Goal: Task Accomplishment & Management: Manage account settings

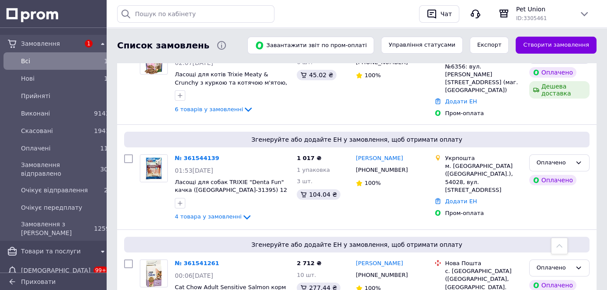
scroll to position [861, 0]
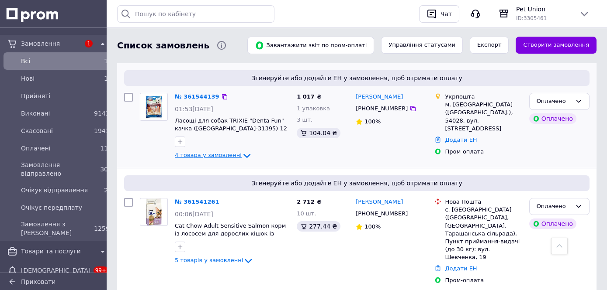
click at [243, 154] on icon at bounding box center [246, 156] width 7 height 4
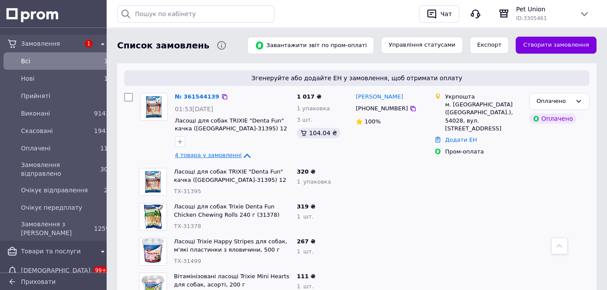
click at [241, 151] on icon at bounding box center [246, 156] width 10 height 10
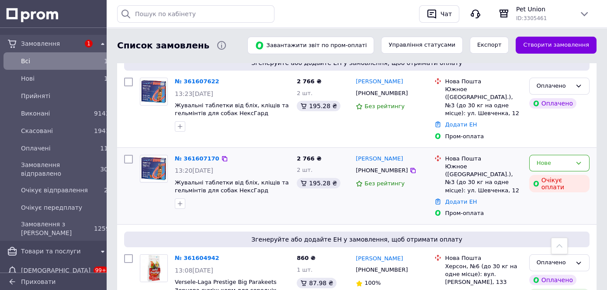
scroll to position [246, 0]
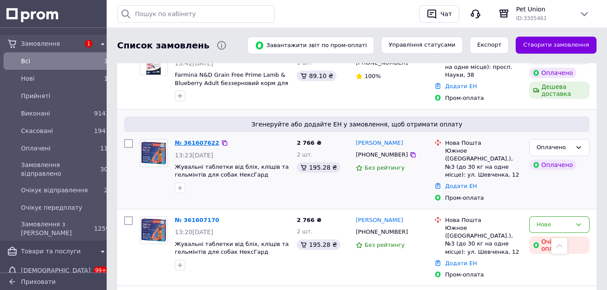
click at [200, 142] on link "№ 361607622" at bounding box center [197, 143] width 45 height 7
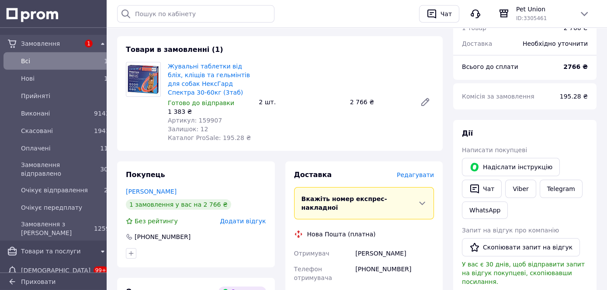
scroll to position [184, 0]
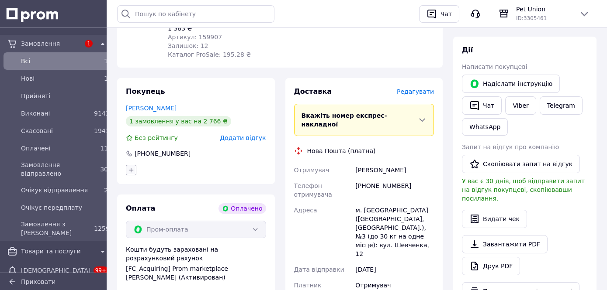
click at [129, 173] on icon "button" at bounding box center [131, 170] width 7 height 7
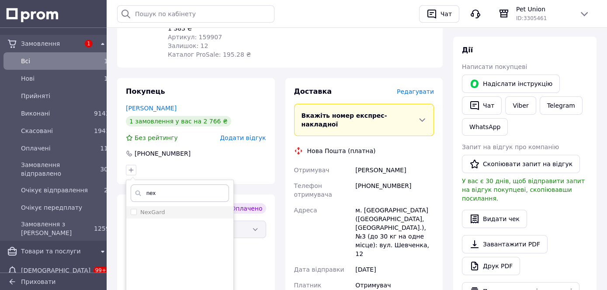
type input "nex"
click at [153, 212] on label "NexGard" at bounding box center [152, 212] width 25 height 7
checkbox input "true"
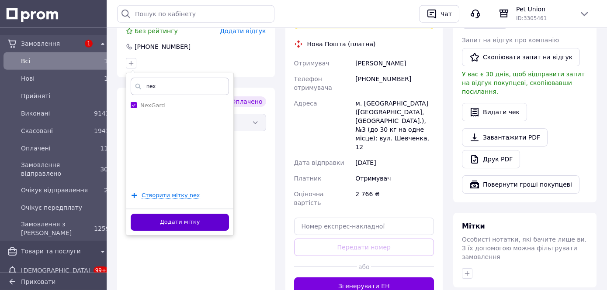
scroll to position [307, 0]
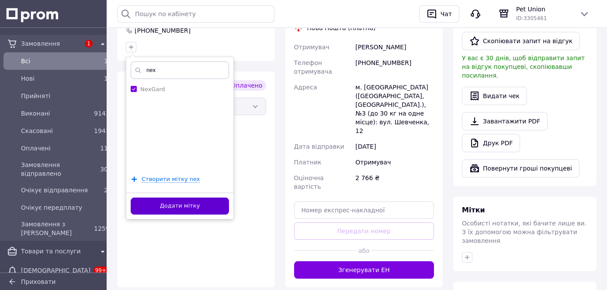
click at [191, 206] on button "Додати мітку" at bounding box center [180, 206] width 98 height 17
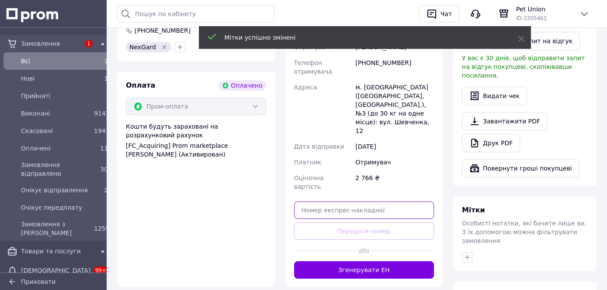
click at [391, 202] on input "text" at bounding box center [364, 210] width 140 height 17
paste input "20451247311557"
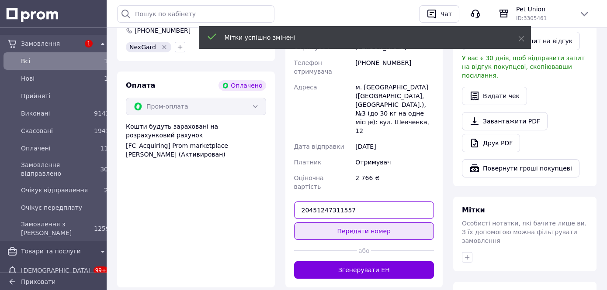
type input "20451247311557"
click at [399, 223] on button "Передати номер" at bounding box center [364, 231] width 140 height 17
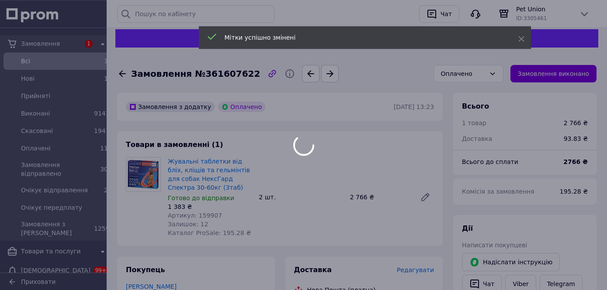
scroll to position [0, 0]
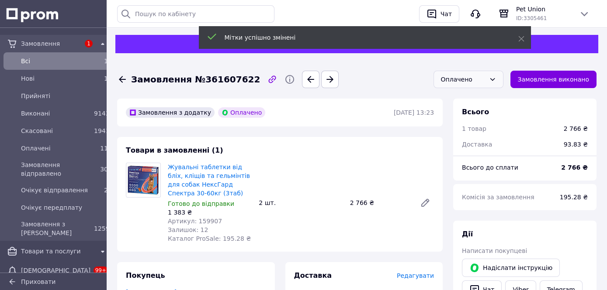
click at [503, 81] on div "Оплачено" at bounding box center [468, 79] width 70 height 17
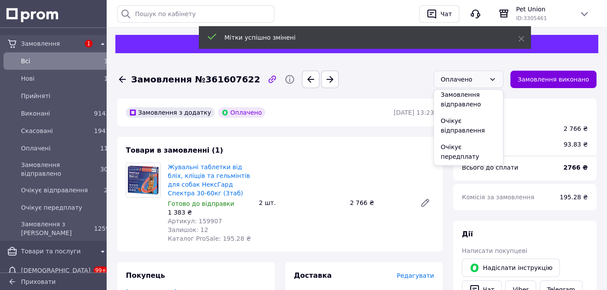
click at [489, 127] on li "Очікує відправлення" at bounding box center [468, 126] width 69 height 26
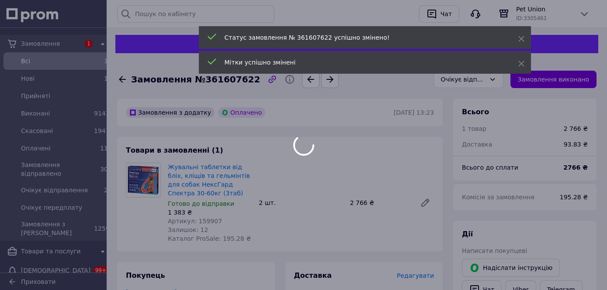
click at [121, 80] on div at bounding box center [303, 145] width 607 height 290
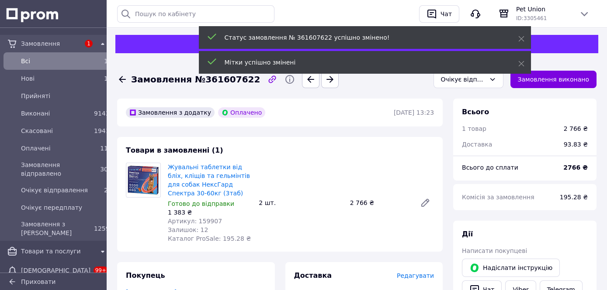
click at [120, 79] on icon at bounding box center [122, 79] width 7 height 7
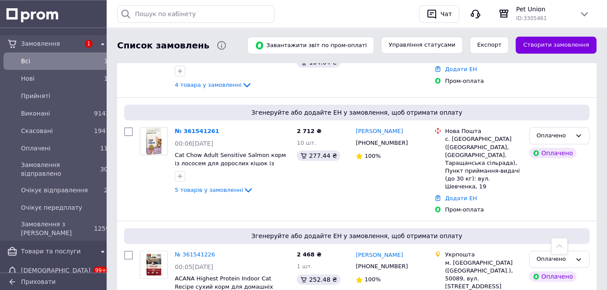
scroll to position [983, 0]
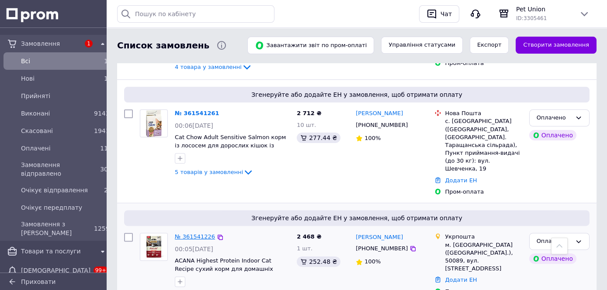
click at [191, 234] on link "№ 361541226" at bounding box center [195, 237] width 40 height 7
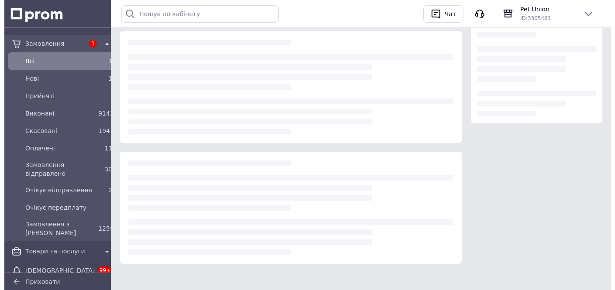
scroll to position [128, 0]
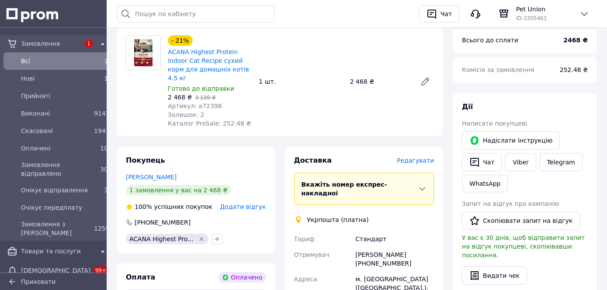
click at [430, 157] on span "Редагувати" at bounding box center [415, 160] width 37 height 7
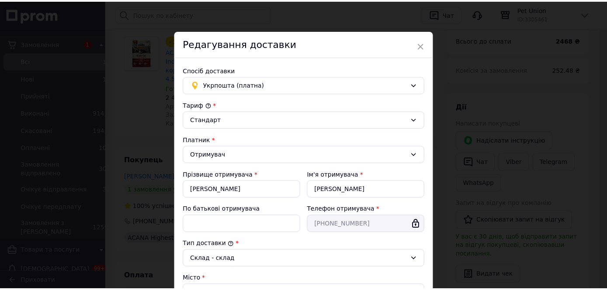
scroll to position [253, 0]
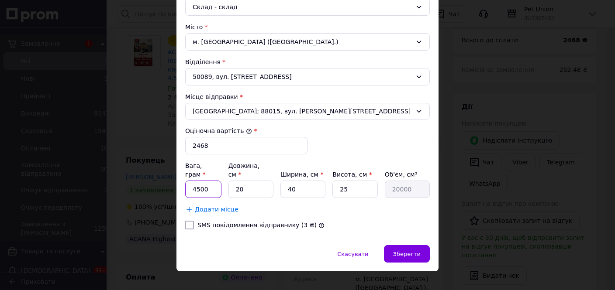
click at [194, 181] on input "4500" at bounding box center [203, 189] width 36 height 17
type input "4700"
drag, startPoint x: 239, startPoint y: 178, endPoint x: 194, endPoint y: 173, distance: 45.2
click at [228, 181] on input "20" at bounding box center [250, 189] width 45 height 17
type input "3"
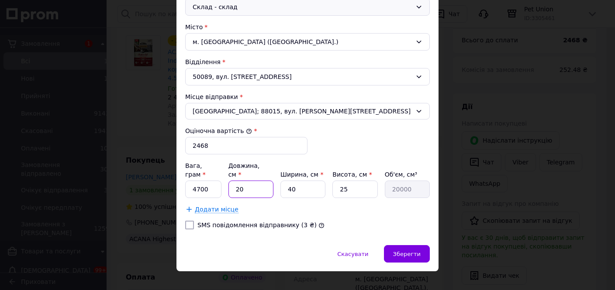
type input "3000"
type input "35"
type input "35000"
type input "35"
type input "3"
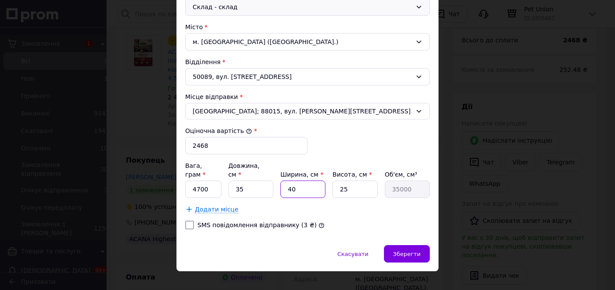
type input "2625"
type input "37"
type input "32375"
type input "37"
type input "1"
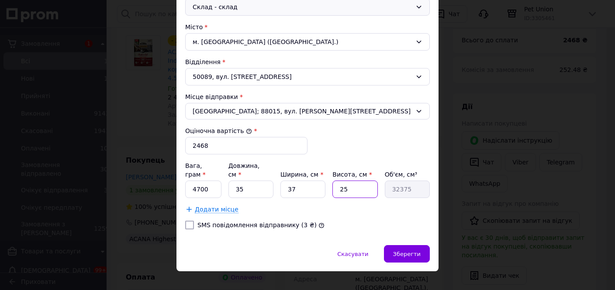
type input "1295"
type input "10"
type input "12950"
type input "10"
click at [410, 251] on span "Зберегти" at bounding box center [407, 254] width 28 height 7
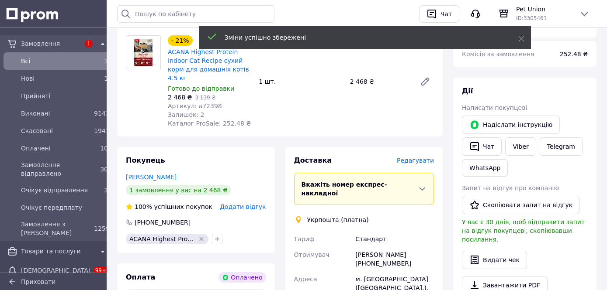
scroll to position [428, 0]
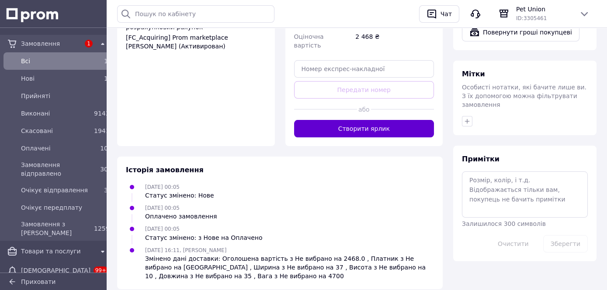
click at [362, 120] on button "Створити ярлик" at bounding box center [364, 128] width 140 height 17
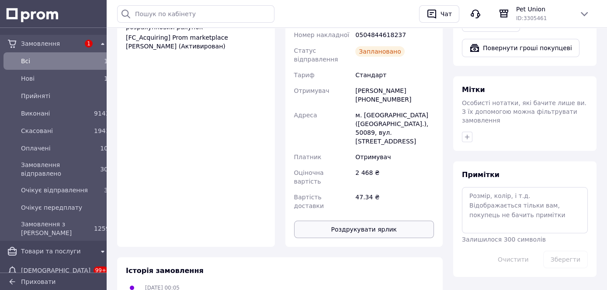
click at [359, 221] on button "Роздрукувати ярлик" at bounding box center [364, 229] width 140 height 17
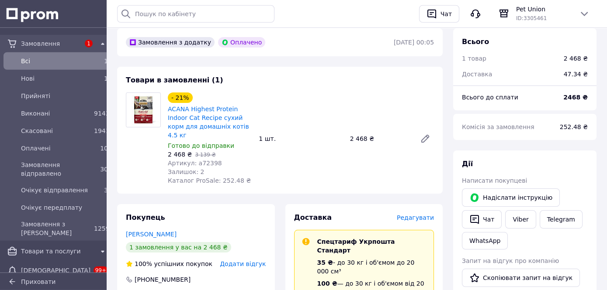
scroll to position [50, 0]
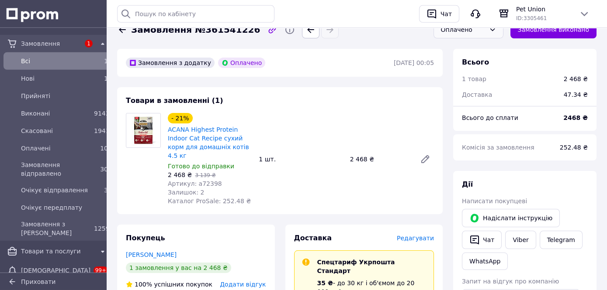
click at [495, 32] on div "Оплачено" at bounding box center [468, 29] width 70 height 17
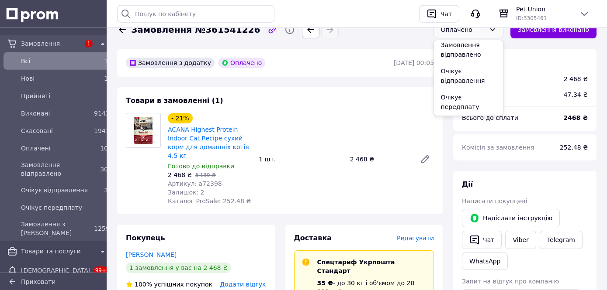
click at [472, 78] on li "Очікує відправлення" at bounding box center [468, 76] width 69 height 26
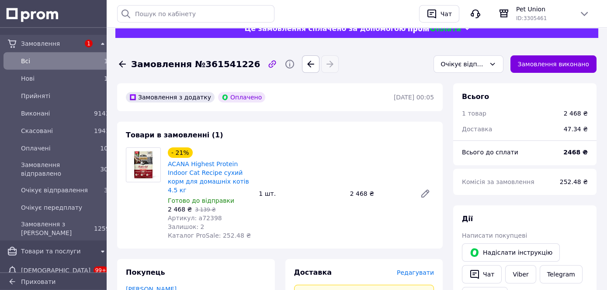
scroll to position [0, 0]
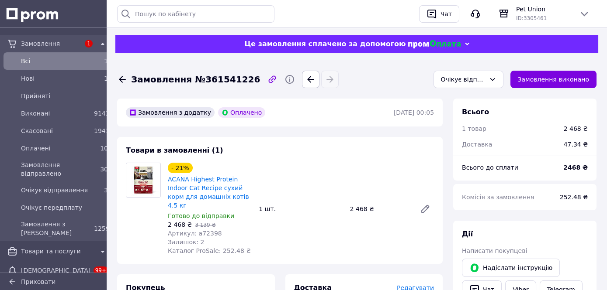
click at [120, 79] on icon at bounding box center [122, 79] width 10 height 10
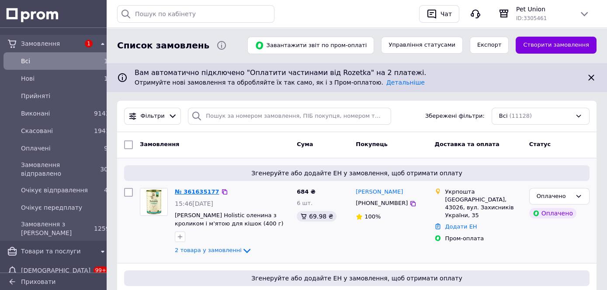
click at [188, 189] on link "№ 361635177" at bounding box center [197, 192] width 45 height 7
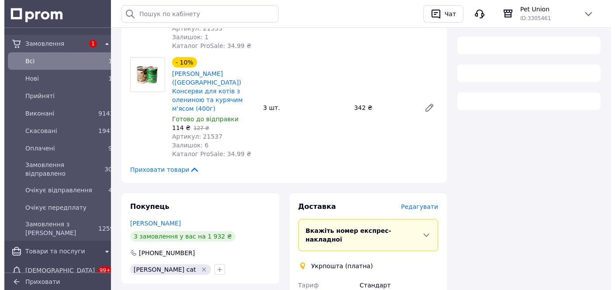
scroll to position [246, 0]
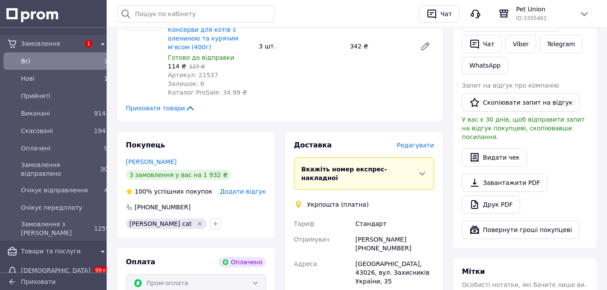
click at [427, 142] on span "Редагувати" at bounding box center [415, 145] width 37 height 7
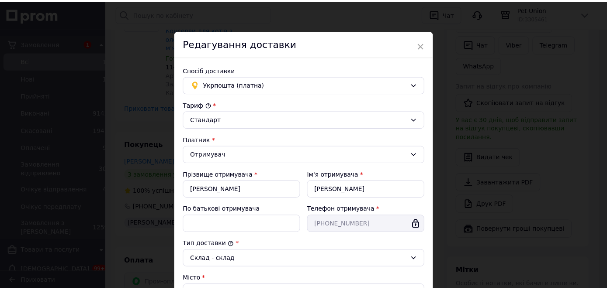
scroll to position [253, 0]
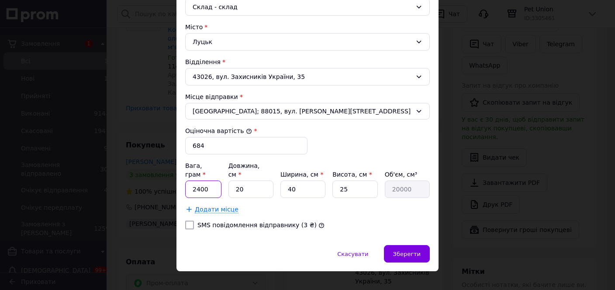
click at [194, 181] on input "2400" at bounding box center [203, 189] width 36 height 17
type input "2800"
drag, startPoint x: 237, startPoint y: 176, endPoint x: 210, endPoint y: 177, distance: 27.1
click at [228, 181] on input "20" at bounding box center [250, 189] width 45 height 17
type input "2"
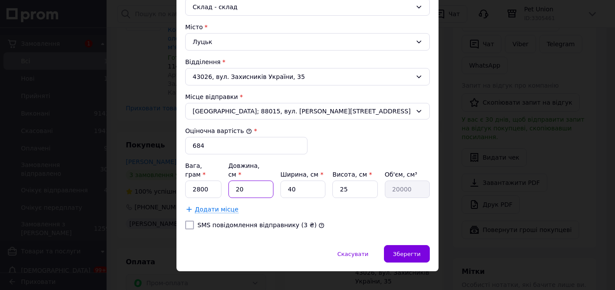
type input "2000"
type input "24"
type input "24000"
type input "24"
type input "1"
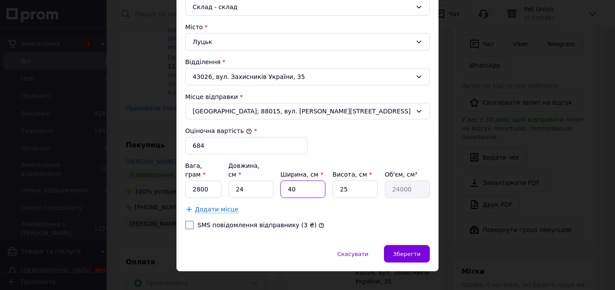
type input "600"
type input "16"
type input "9600"
type input "16"
type input "2"
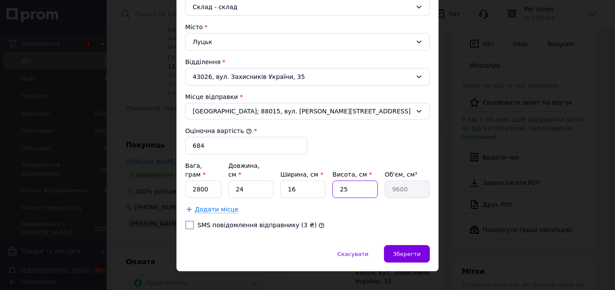
type input "768"
type input "12"
type input "4608"
type input "12"
click at [409, 247] on div "Зберегти" at bounding box center [407, 253] width 46 height 17
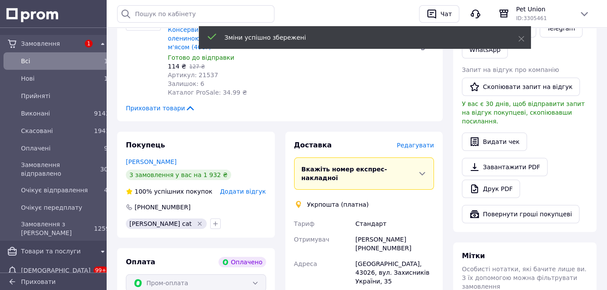
scroll to position [492, 0]
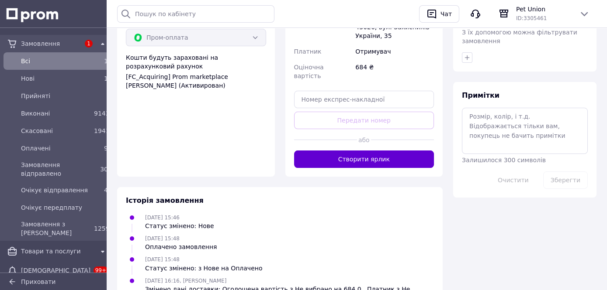
click at [366, 151] on button "Створити ярлик" at bounding box center [364, 159] width 140 height 17
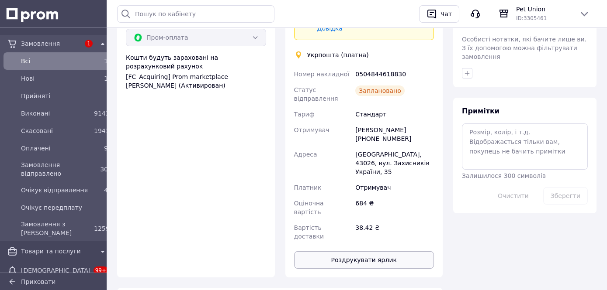
click at [367, 252] on button "Роздрукувати ярлик" at bounding box center [364, 260] width 140 height 17
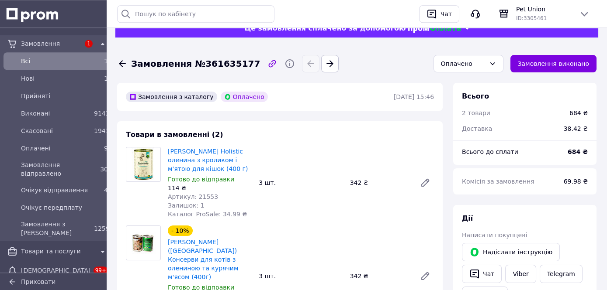
scroll to position [0, 0]
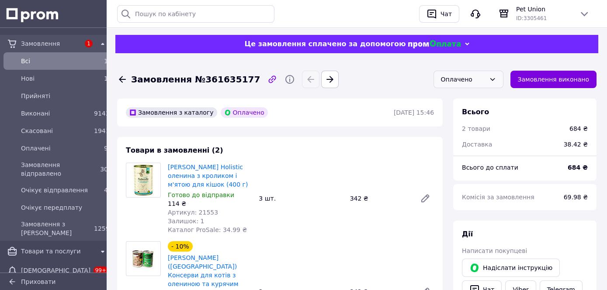
click at [484, 80] on div "Оплачено" at bounding box center [463, 80] width 45 height 10
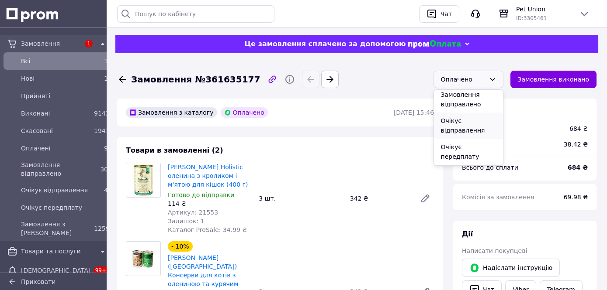
click at [472, 129] on li "Очікує відправлення" at bounding box center [468, 126] width 69 height 26
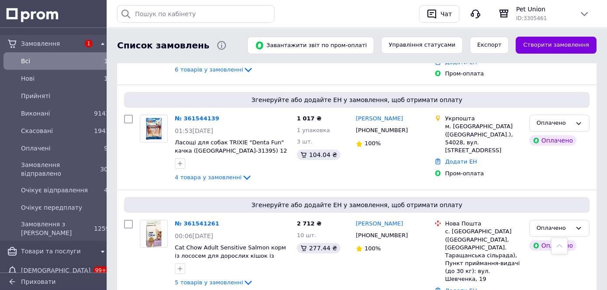
scroll to position [861, 0]
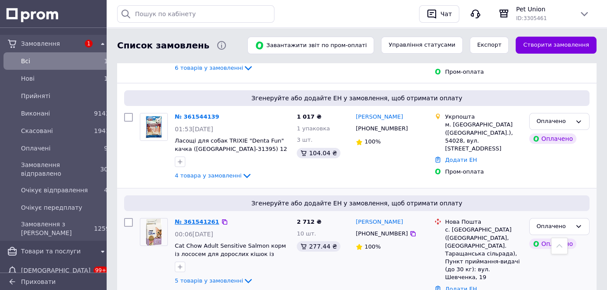
click at [200, 219] on link "№ 361541261" at bounding box center [197, 222] width 45 height 7
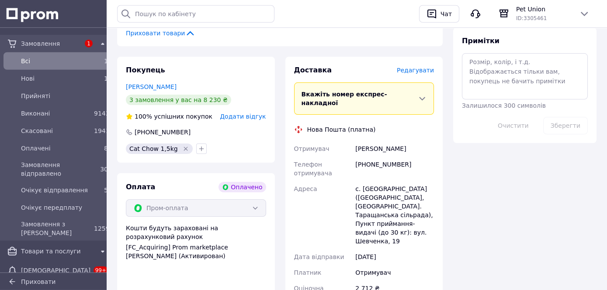
scroll to position [681, 0]
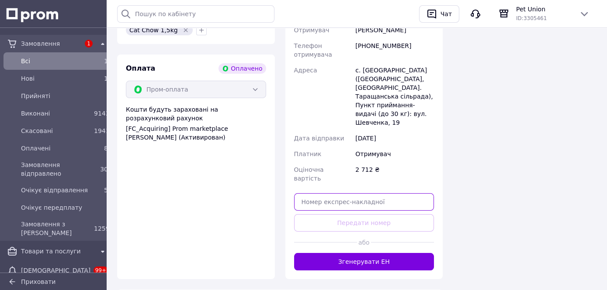
click at [341, 193] on input "text" at bounding box center [364, 201] width 140 height 17
paste input "20451247341519"
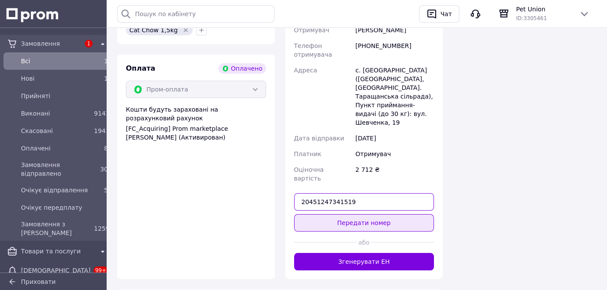
type input "20451247341519"
click at [359, 214] on button "Передати номер" at bounding box center [364, 222] width 140 height 17
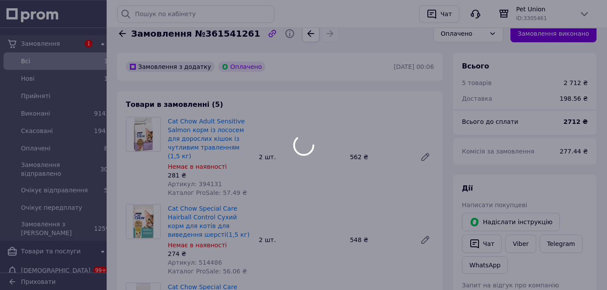
scroll to position [10, 0]
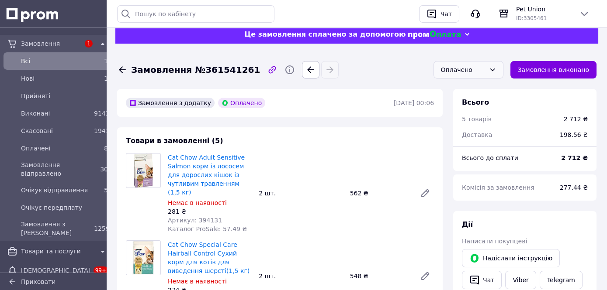
click at [496, 69] on icon at bounding box center [492, 69] width 7 height 7
click at [478, 117] on li "Очікує відправлення" at bounding box center [468, 116] width 69 height 26
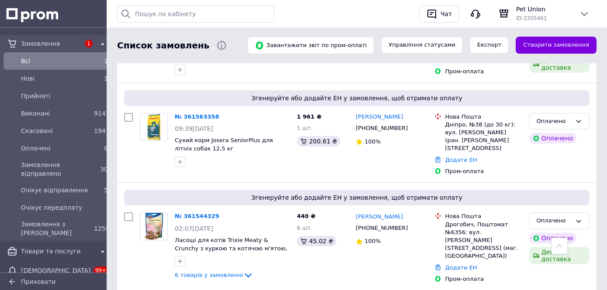
scroll to position [738, 0]
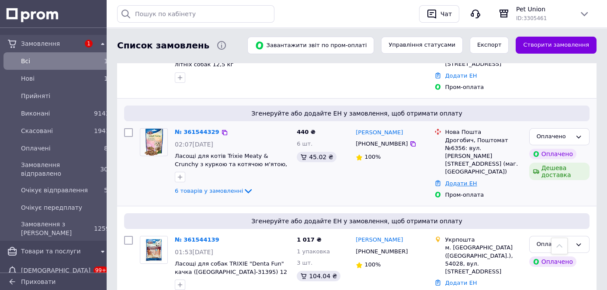
click at [469, 180] on link "Додати ЕН" at bounding box center [461, 183] width 32 height 7
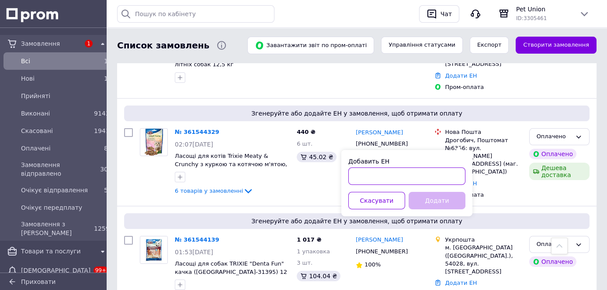
click at [421, 180] on input "Добавить ЕН" at bounding box center [406, 176] width 117 height 17
type input "20451247349670"
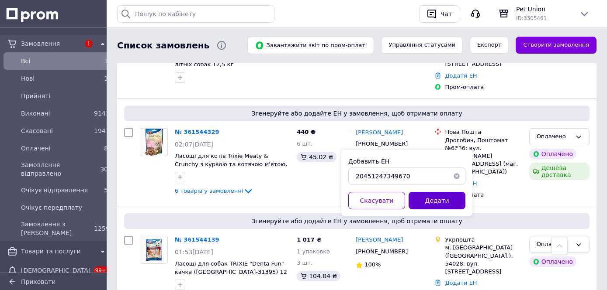
click at [444, 199] on button "Додати" at bounding box center [436, 200] width 57 height 17
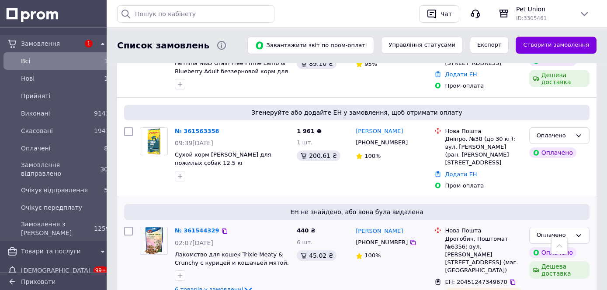
scroll to position [615, 0]
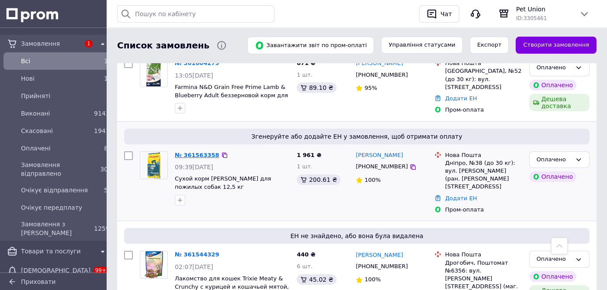
click at [206, 152] on link "№ 361563358" at bounding box center [197, 155] width 45 height 7
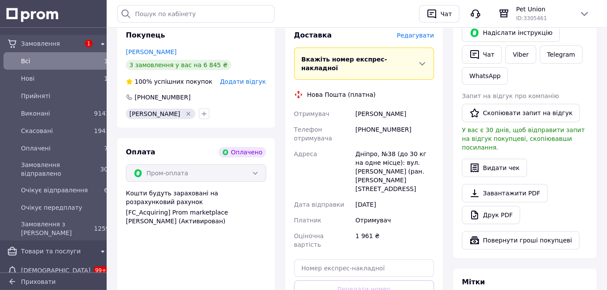
scroll to position [373, 0]
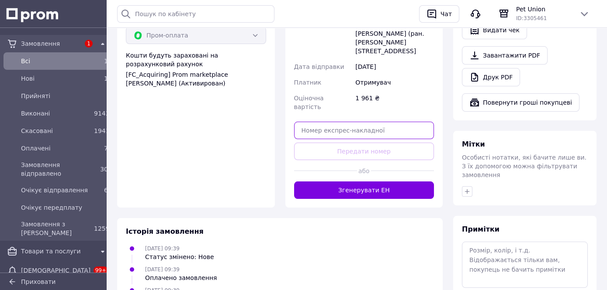
click at [348, 122] on input "text" at bounding box center [364, 130] width 140 height 17
paste input "20451247360058"
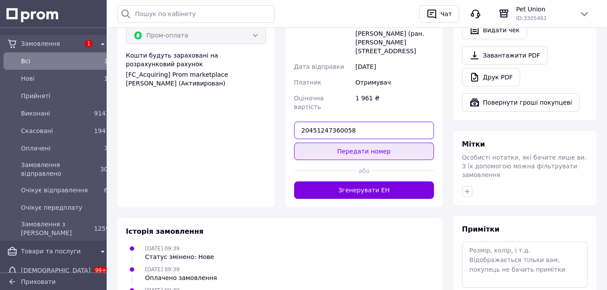
type input "20451247360058"
click at [364, 143] on button "Передати номер" at bounding box center [364, 151] width 140 height 17
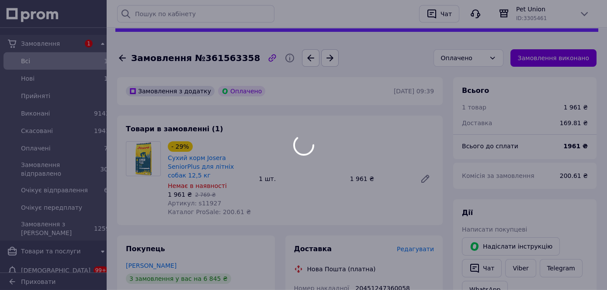
scroll to position [13, 0]
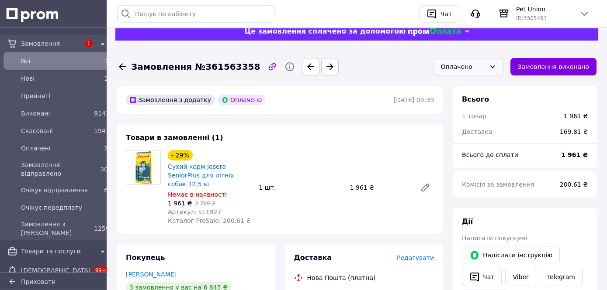
click at [496, 67] on icon at bounding box center [492, 66] width 7 height 7
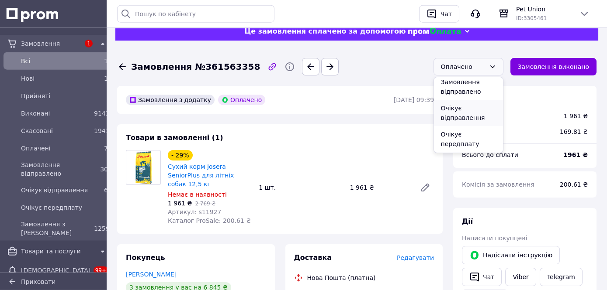
click at [485, 112] on li "Очікує відправлення" at bounding box center [468, 113] width 69 height 26
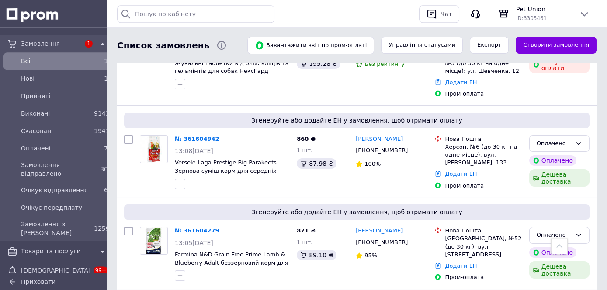
scroll to position [492, 0]
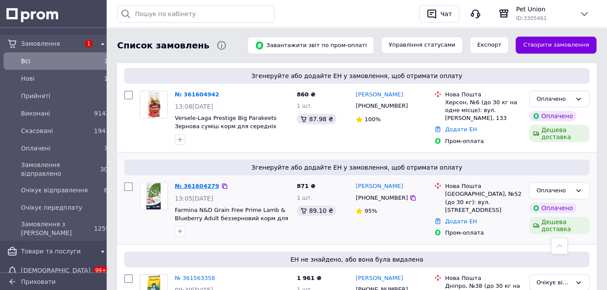
click at [192, 183] on link "№ 361604279" at bounding box center [197, 186] width 45 height 7
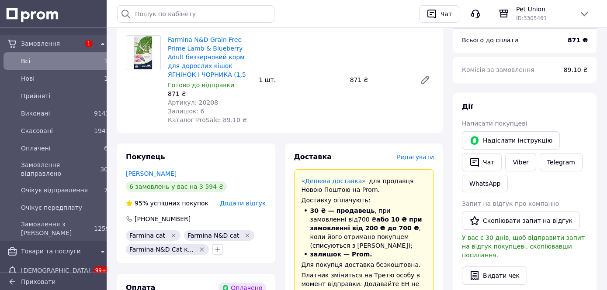
scroll to position [373, 0]
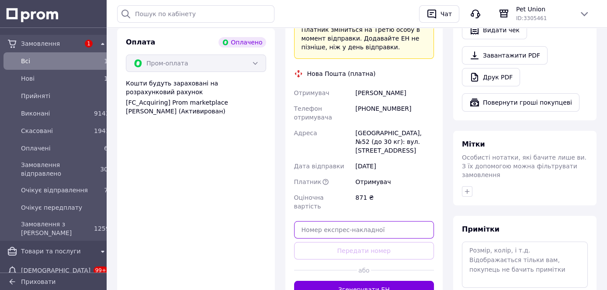
click at [336, 221] on input "text" at bounding box center [364, 229] width 140 height 17
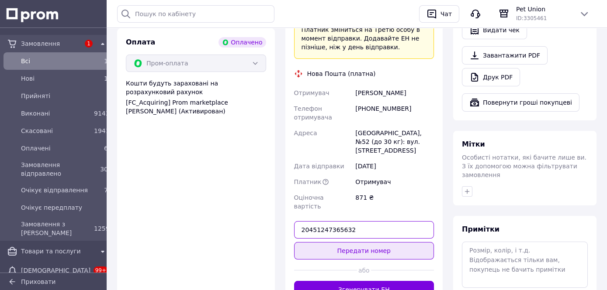
type input "20451247365632"
click at [345, 242] on button "Передати номер" at bounding box center [364, 250] width 140 height 17
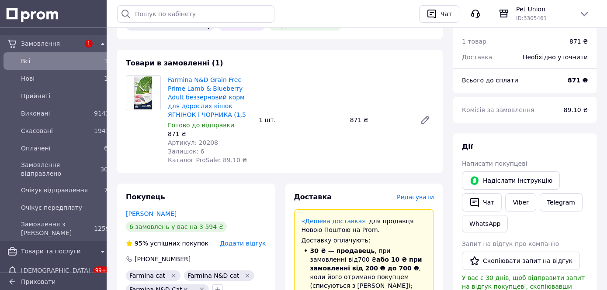
scroll to position [0, 0]
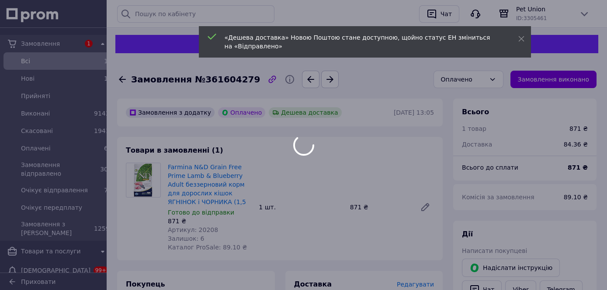
click at [499, 82] on div at bounding box center [303, 145] width 607 height 290
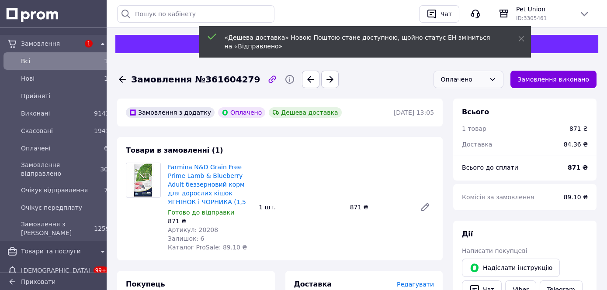
click at [496, 80] on icon at bounding box center [492, 79] width 7 height 7
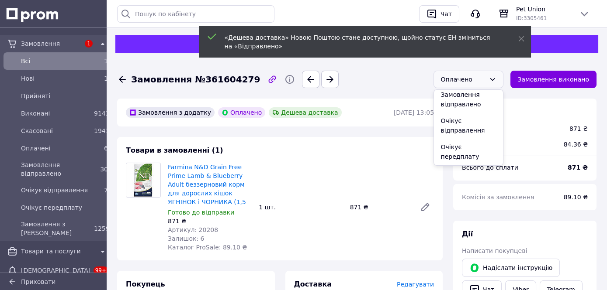
click at [472, 131] on li "Очікує відправлення" at bounding box center [468, 126] width 69 height 26
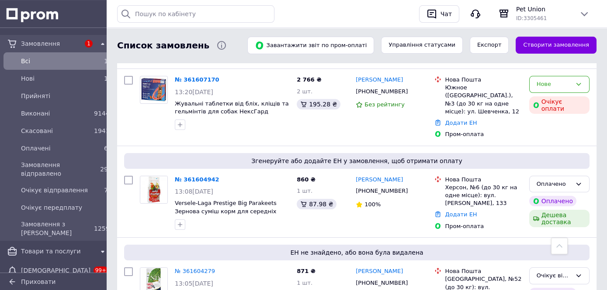
scroll to position [430, 0]
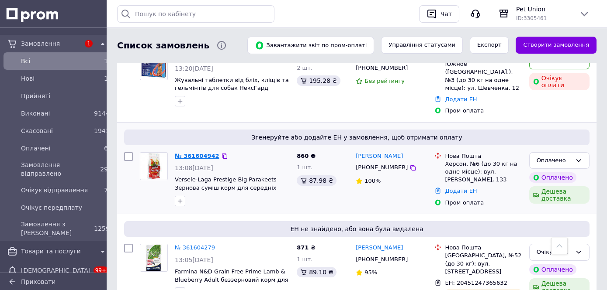
click at [183, 153] on link "№ 361604942" at bounding box center [197, 156] width 45 height 7
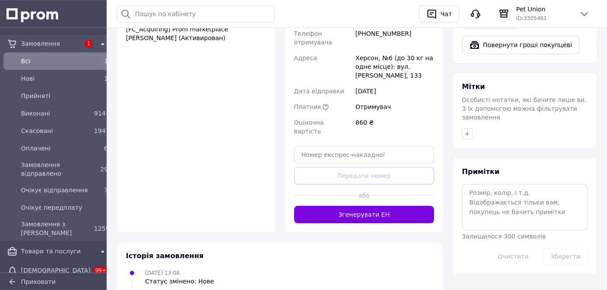
scroll to position [435, 0]
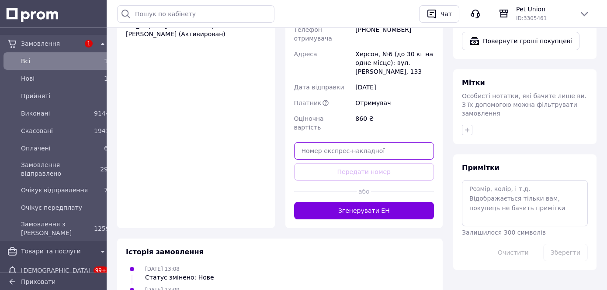
click at [356, 142] on input "text" at bounding box center [364, 150] width 140 height 17
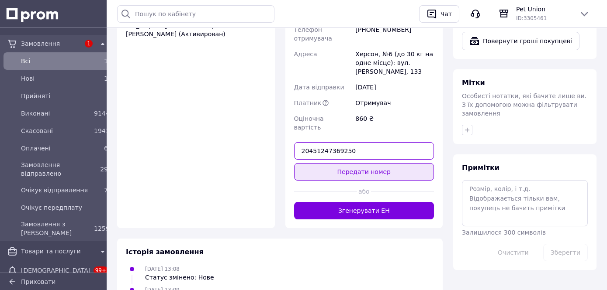
type input "20451247369250"
click at [364, 163] on button "Передати номер" at bounding box center [364, 171] width 140 height 17
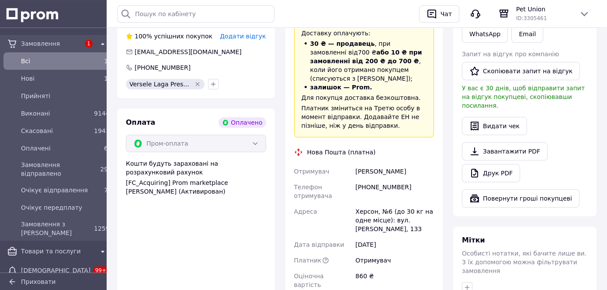
scroll to position [0, 0]
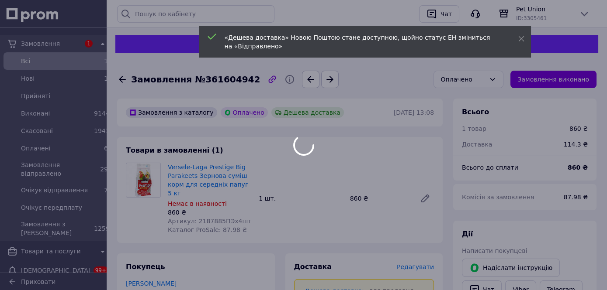
click at [500, 79] on div at bounding box center [303, 145] width 607 height 290
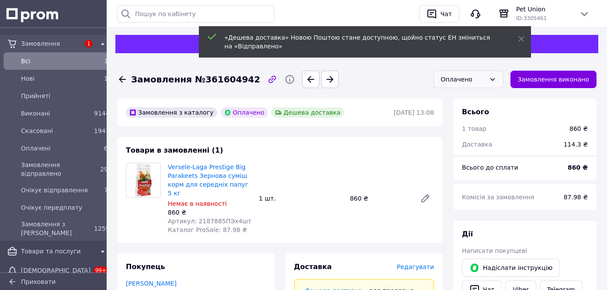
click at [494, 81] on icon at bounding box center [492, 80] width 5 height 3
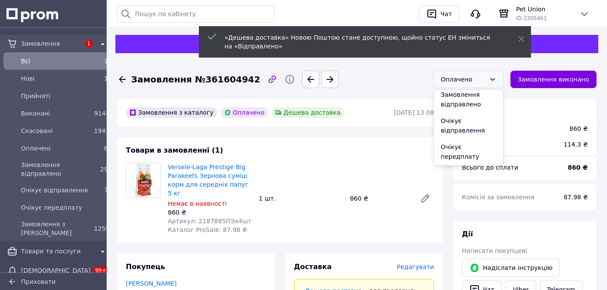
click at [486, 123] on li "Очікує відправлення" at bounding box center [468, 126] width 69 height 26
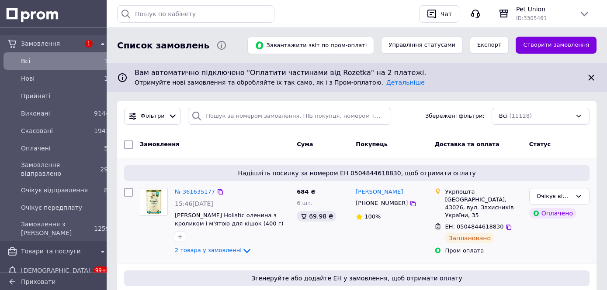
scroll to position [123, 0]
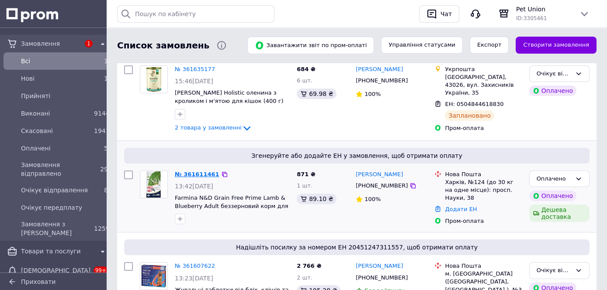
click at [199, 174] on link "№ 361611461" at bounding box center [197, 174] width 45 height 7
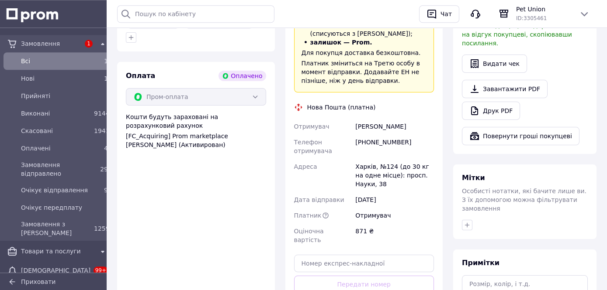
scroll to position [430, 0]
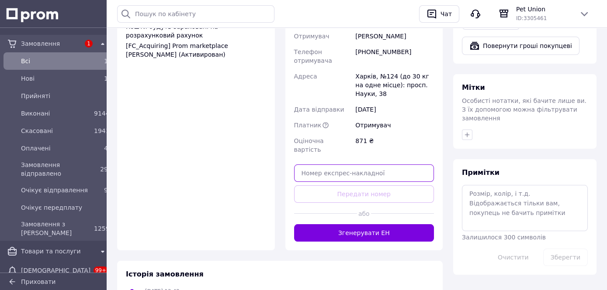
click at [359, 165] on input "text" at bounding box center [364, 173] width 140 height 17
paste input "20451247380176"
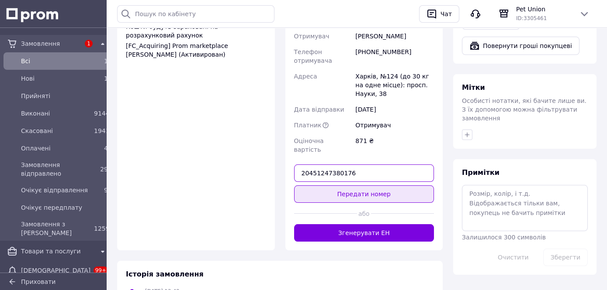
type input "20451247380176"
click at [365, 186] on button "Передати номер" at bounding box center [364, 194] width 140 height 17
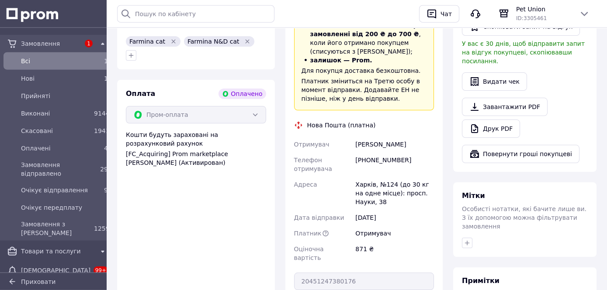
scroll to position [0, 0]
